Goal: Task Accomplishment & Management: Use online tool/utility

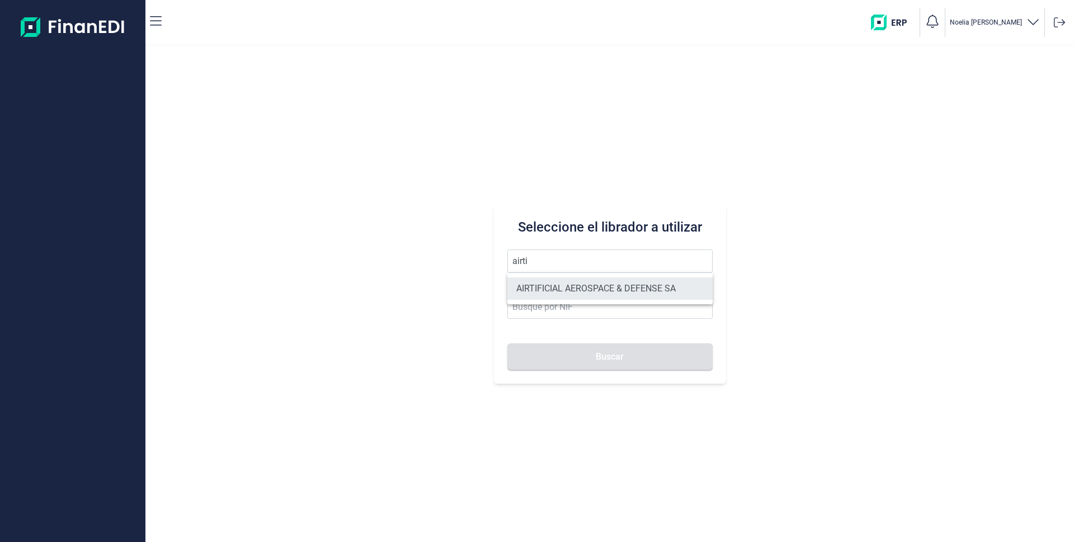
click at [551, 284] on li "AIRTIFICIAL AEROSPACE & DEFENSE SA" at bounding box center [609, 288] width 205 height 22
type input "AIRTIFICIAL AEROSPACE & DEFENSE SA"
type input "A72309149"
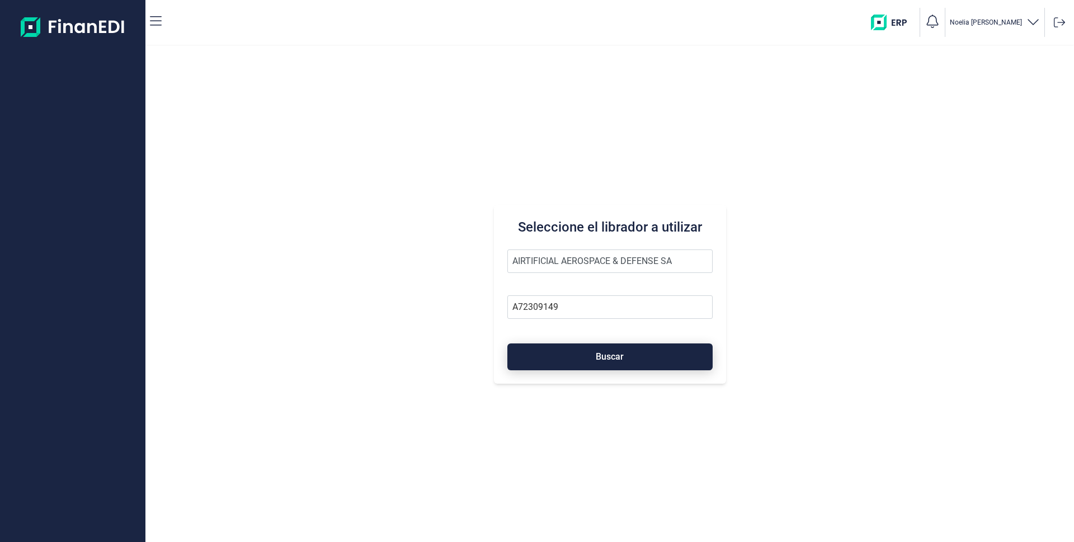
click at [611, 357] on span "Buscar" at bounding box center [610, 356] width 28 height 8
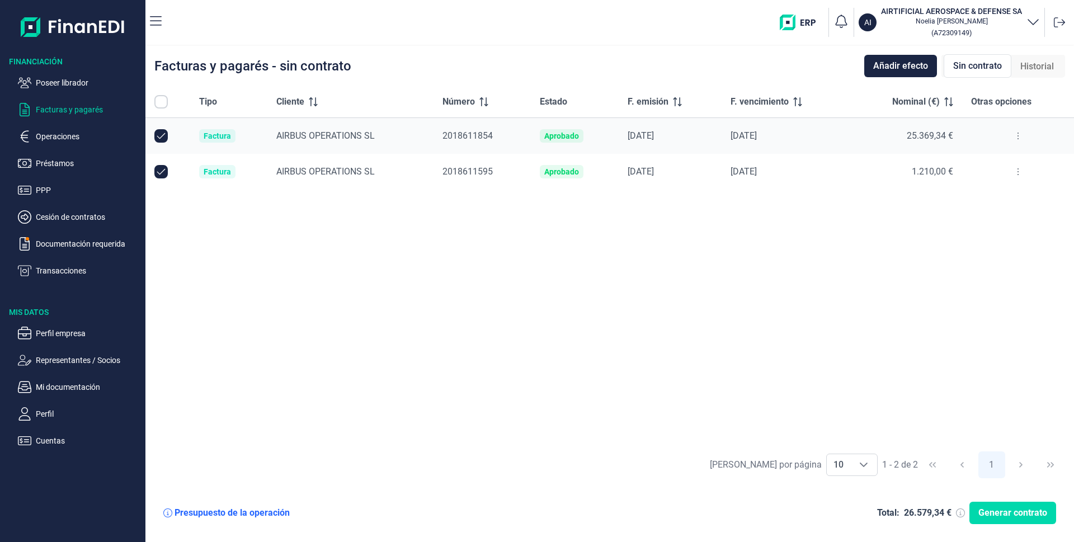
checkbox input "true"
click at [164, 175] on input "Row Unselected null" at bounding box center [160, 171] width 13 height 13
checkbox input "false"
click at [998, 513] on span "Generar contrato" at bounding box center [1012, 512] width 69 height 13
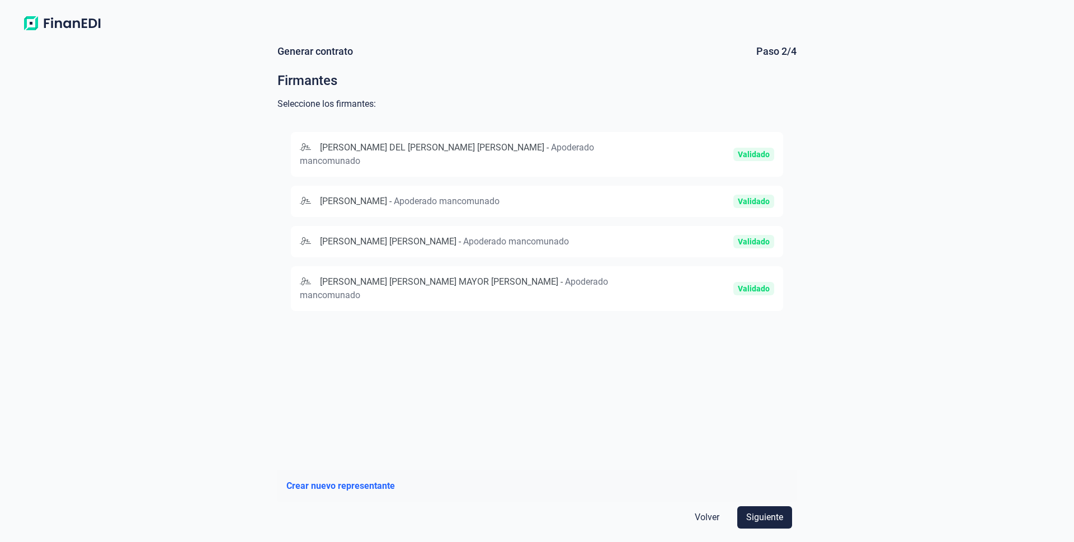
click at [387, 196] on span "[PERSON_NAME]" at bounding box center [353, 201] width 67 height 11
click at [385, 285] on span "[PERSON_NAME] [PERSON_NAME] MAYOR [PERSON_NAME]" at bounding box center [439, 282] width 238 height 11
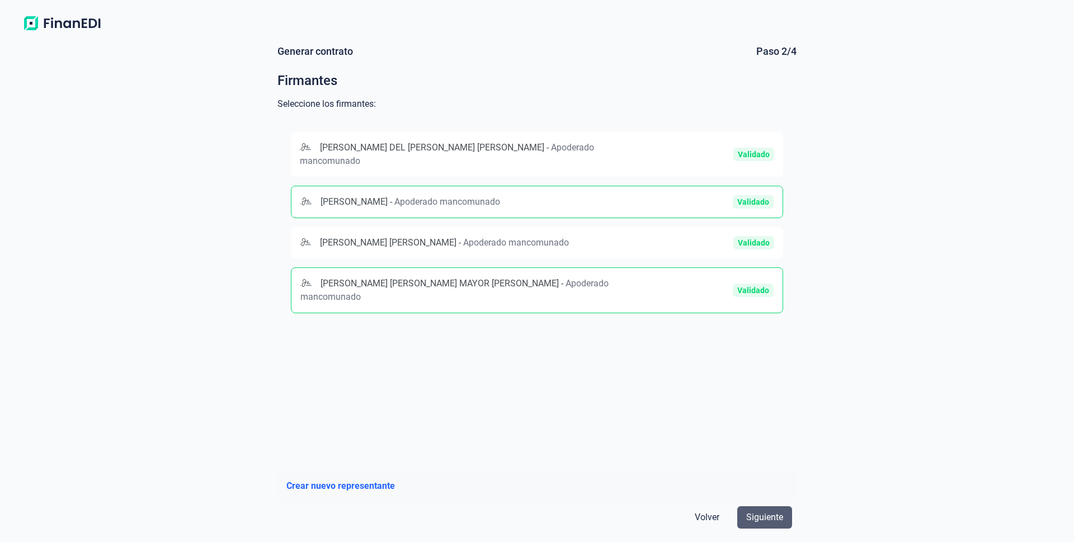
click at [774, 509] on button "Siguiente" at bounding box center [764, 517] width 55 height 22
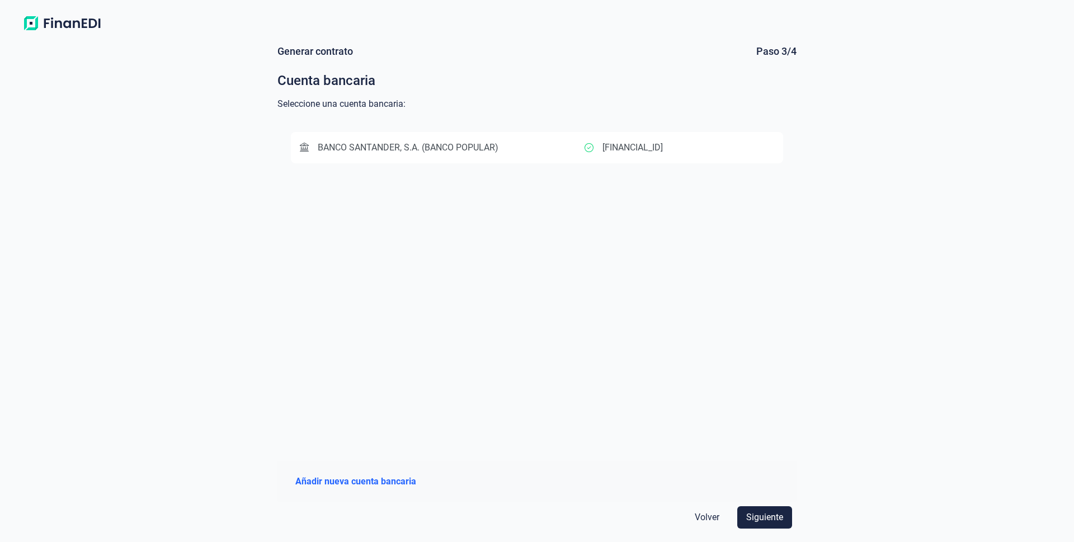
click at [570, 149] on div "BANCO SANTANDER, S.A. (BANCO POPULAR)" at bounding box center [442, 147] width 285 height 13
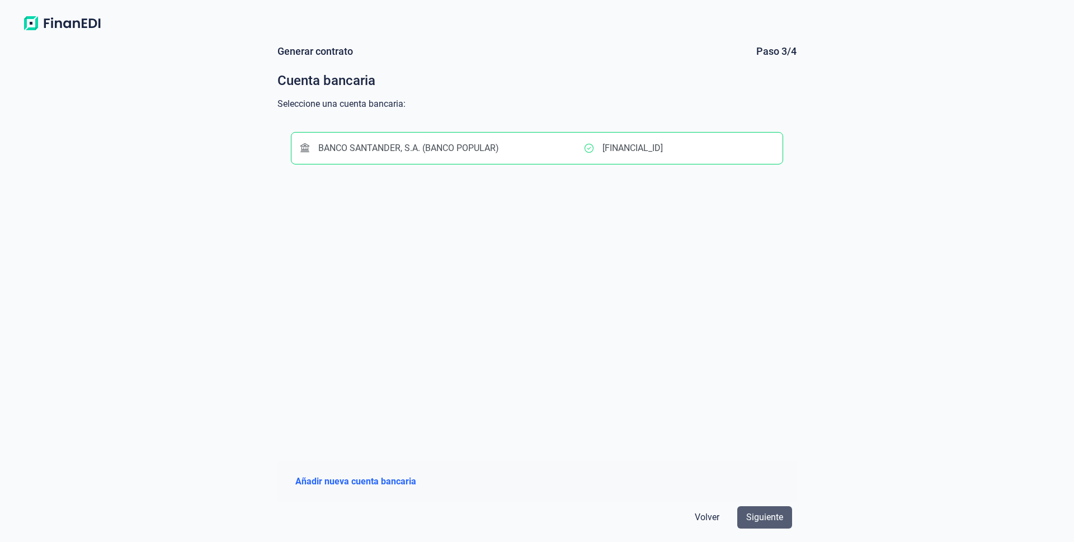
click at [768, 511] on span "Siguiente" at bounding box center [764, 517] width 37 height 13
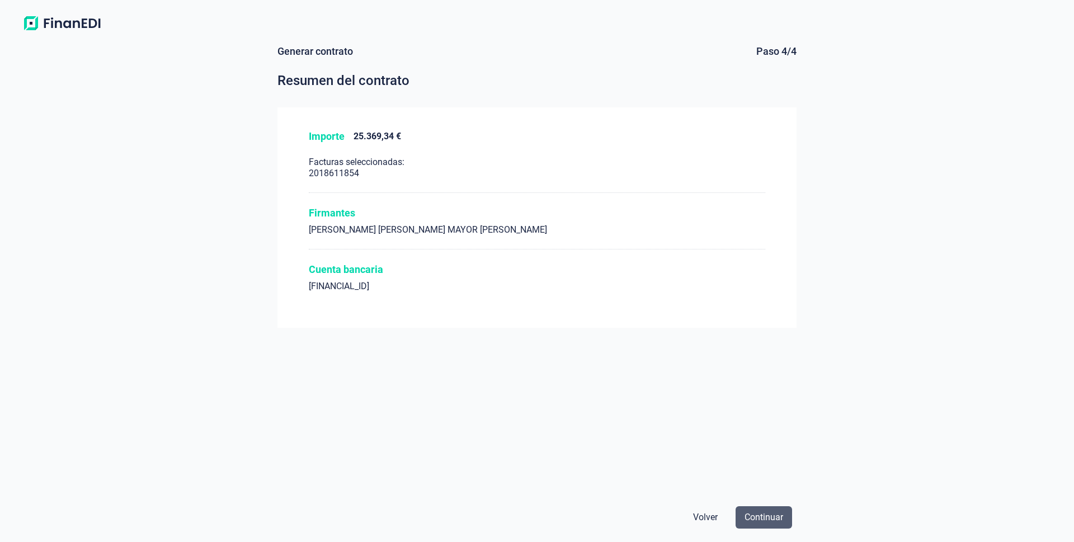
click at [780, 518] on span "Continuar" at bounding box center [763, 517] width 39 height 13
